Goal: Task Accomplishment & Management: Manage account settings

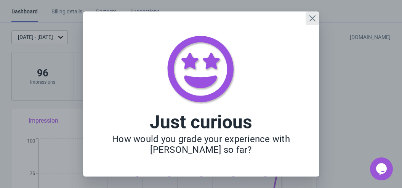
click at [313, 17] on icon "Close" at bounding box center [312, 18] width 6 height 6
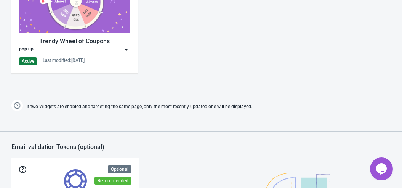
scroll to position [341, 0]
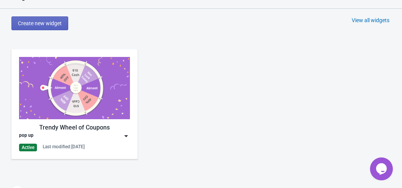
click at [104, 116] on img at bounding box center [74, 88] width 111 height 62
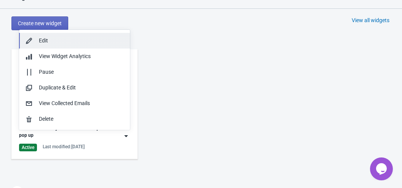
click at [63, 43] on div "Edit" at bounding box center [81, 41] width 85 height 8
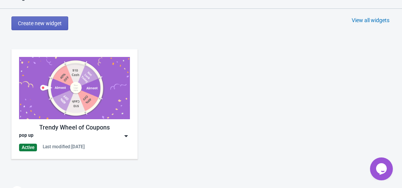
click at [71, 138] on div "pop up" at bounding box center [74, 136] width 111 height 8
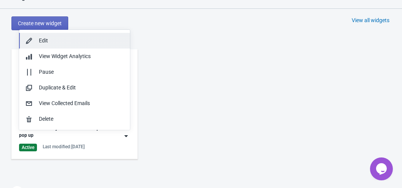
click at [66, 41] on div "Edit" at bounding box center [81, 41] width 85 height 8
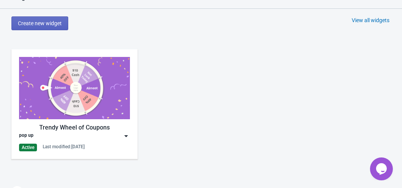
click at [56, 100] on img at bounding box center [74, 88] width 111 height 62
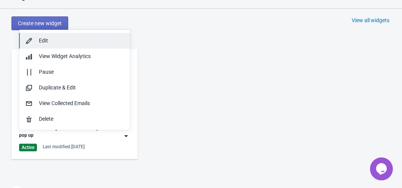
click at [39, 42] on div "Edit" at bounding box center [81, 41] width 85 height 8
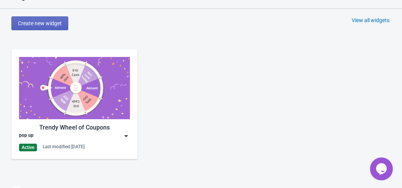
click at [51, 147] on div "Last modified: [DATE]" at bounding box center [64, 146] width 42 height 6
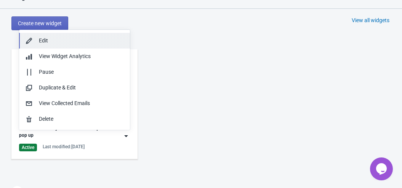
click at [35, 39] on div "Edit" at bounding box center [74, 41] width 99 height 8
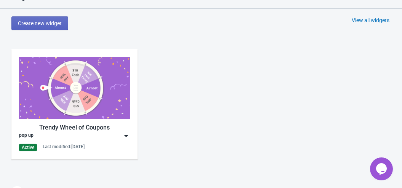
click at [238, 53] on div "Trendy Wheel of Coupons pop up Active Last modified: [DATE]" at bounding box center [201, 110] width 402 height 137
